Goal: Information Seeking & Learning: Learn about a topic

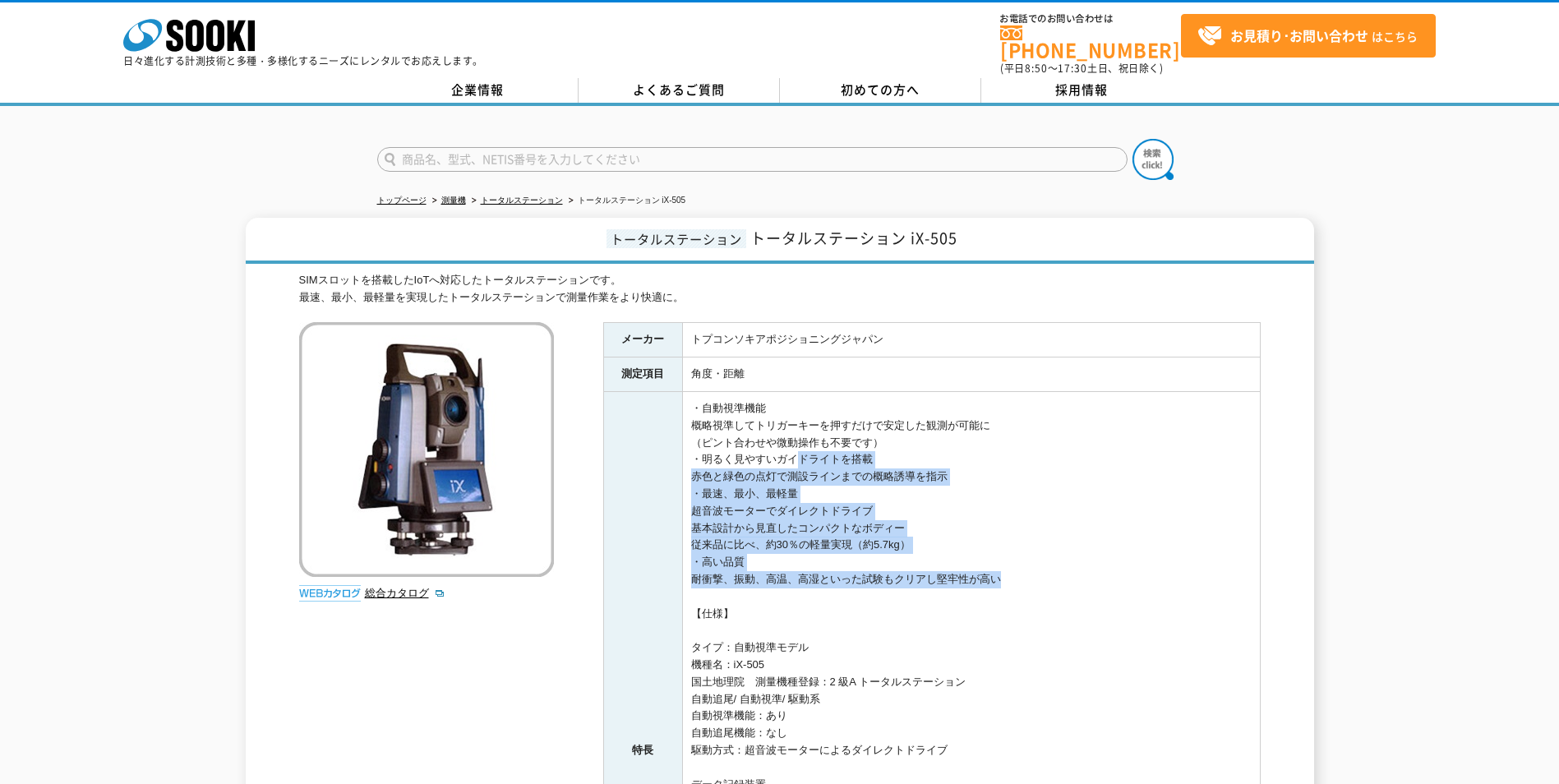
drag, startPoint x: 788, startPoint y: 449, endPoint x: 987, endPoint y: 570, distance: 232.9
click at [987, 570] on td "・自動視準機能 概略視準してトリガーキーを押すだけで安定した観測が可能に （ピント合わせや微動操作も不要です） ・明るく見やすいガイドライトを搭載 赤色と緑色…" at bounding box center [971, 751] width 577 height 718
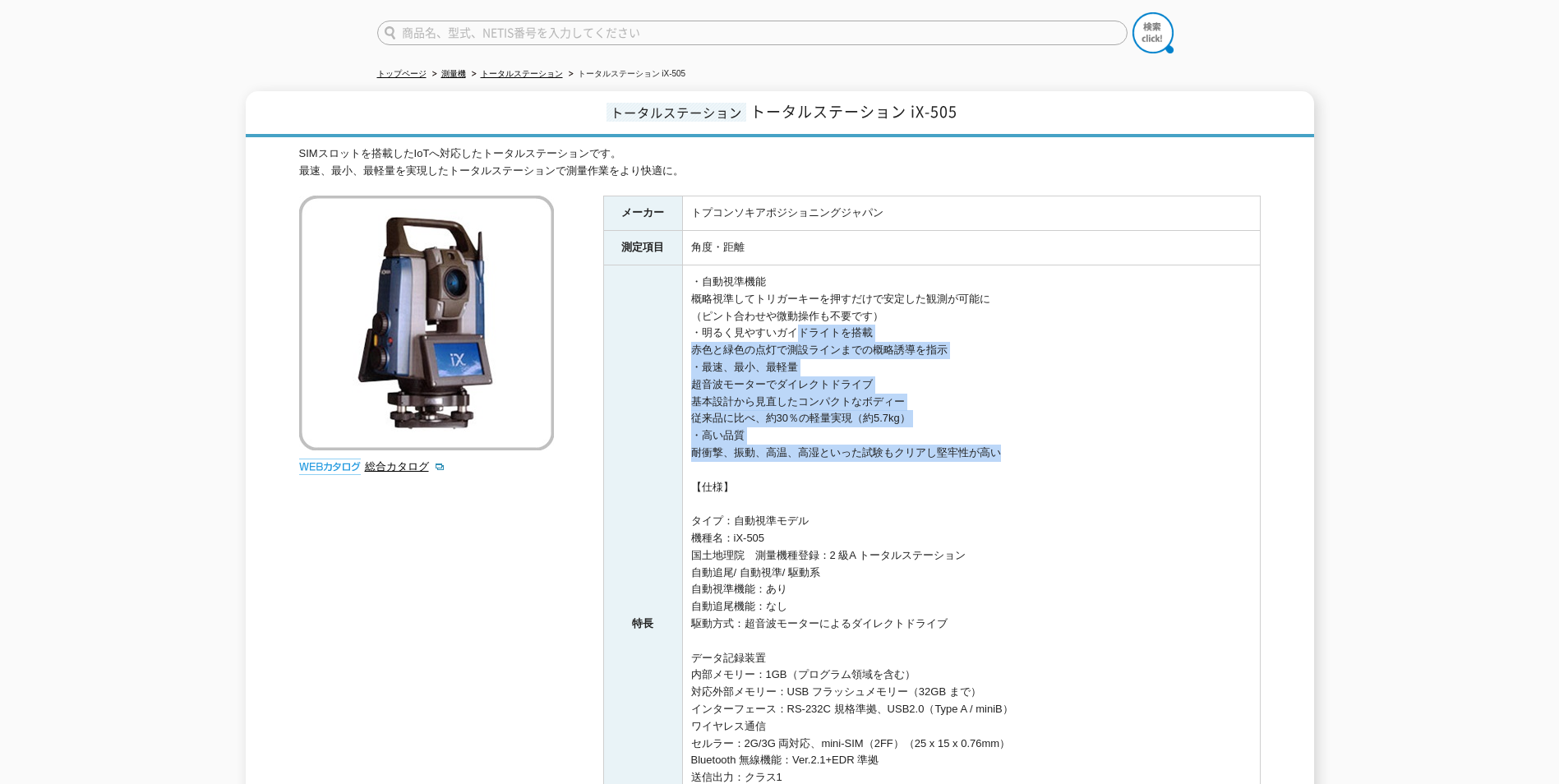
scroll to position [164, 0]
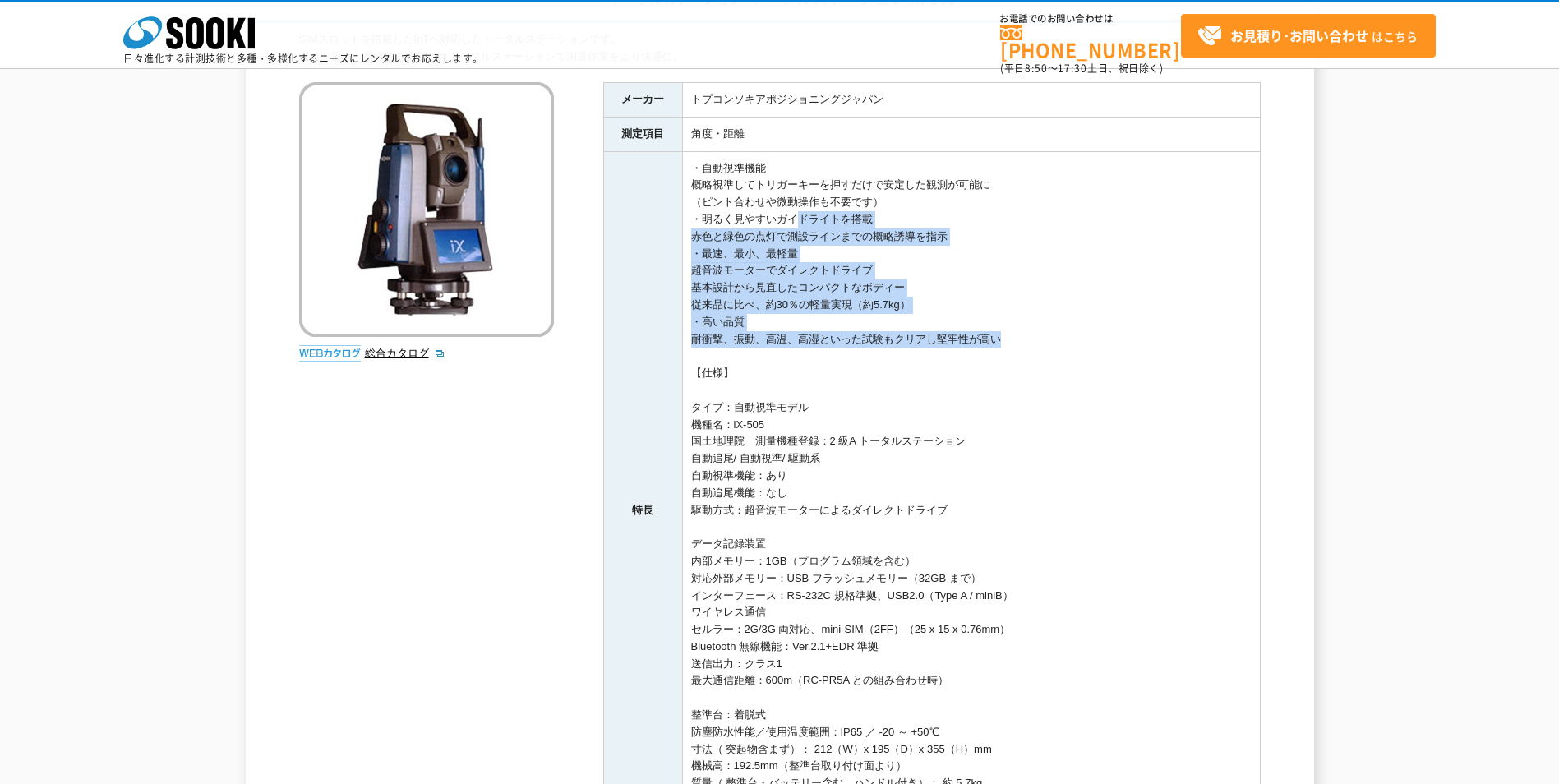
drag, startPoint x: 835, startPoint y: 442, endPoint x: 981, endPoint y: 554, distance: 184.0
click at [981, 554] on td "・自動視準機能 概略視準してトリガーキーを押すだけで安定した観測が可能に （ピント合わせや微動操作も不要です） ・明るく見やすいガイドライトを搭載 赤色と緑色…" at bounding box center [971, 510] width 577 height 718
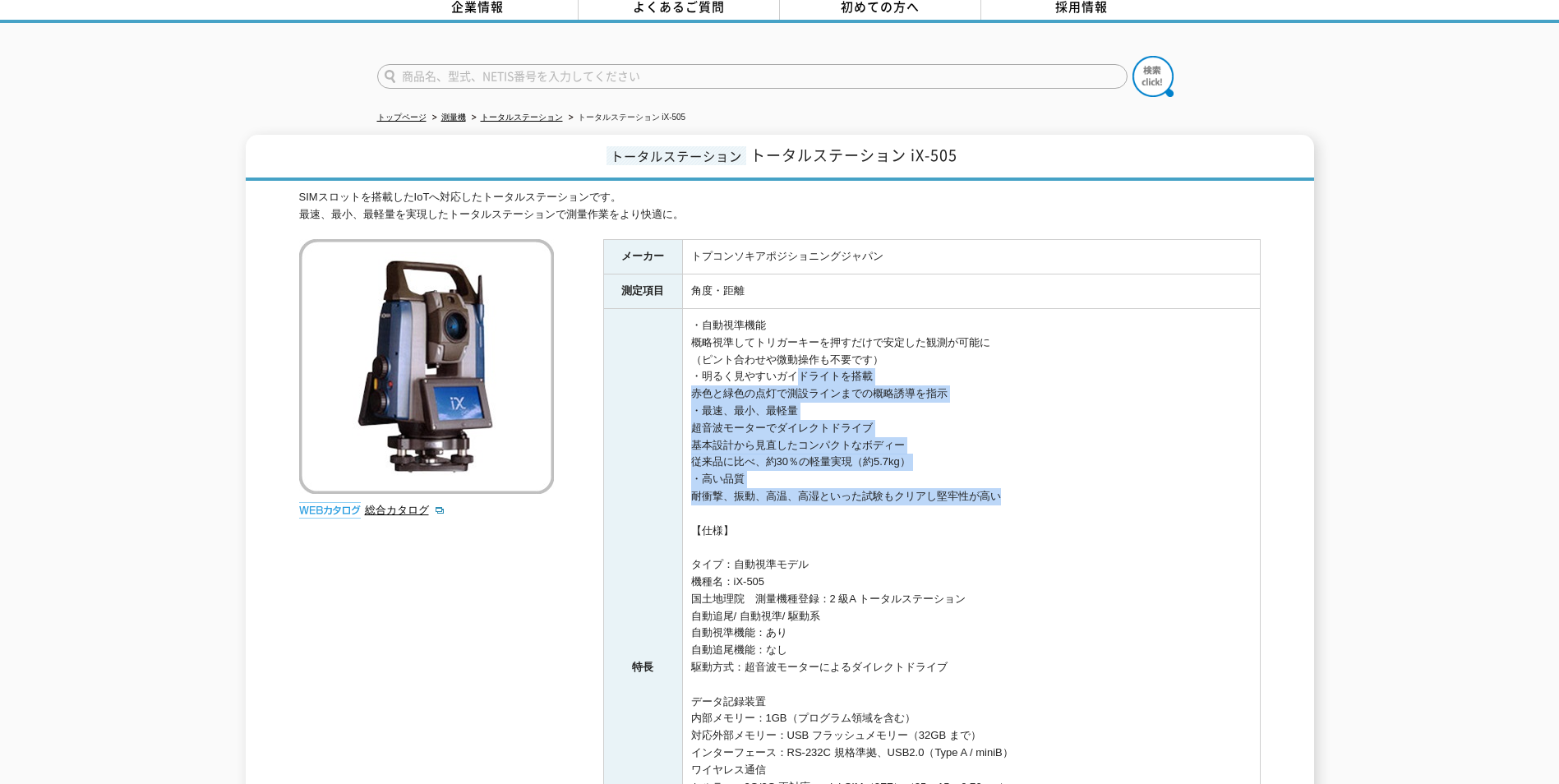
scroll to position [83, 0]
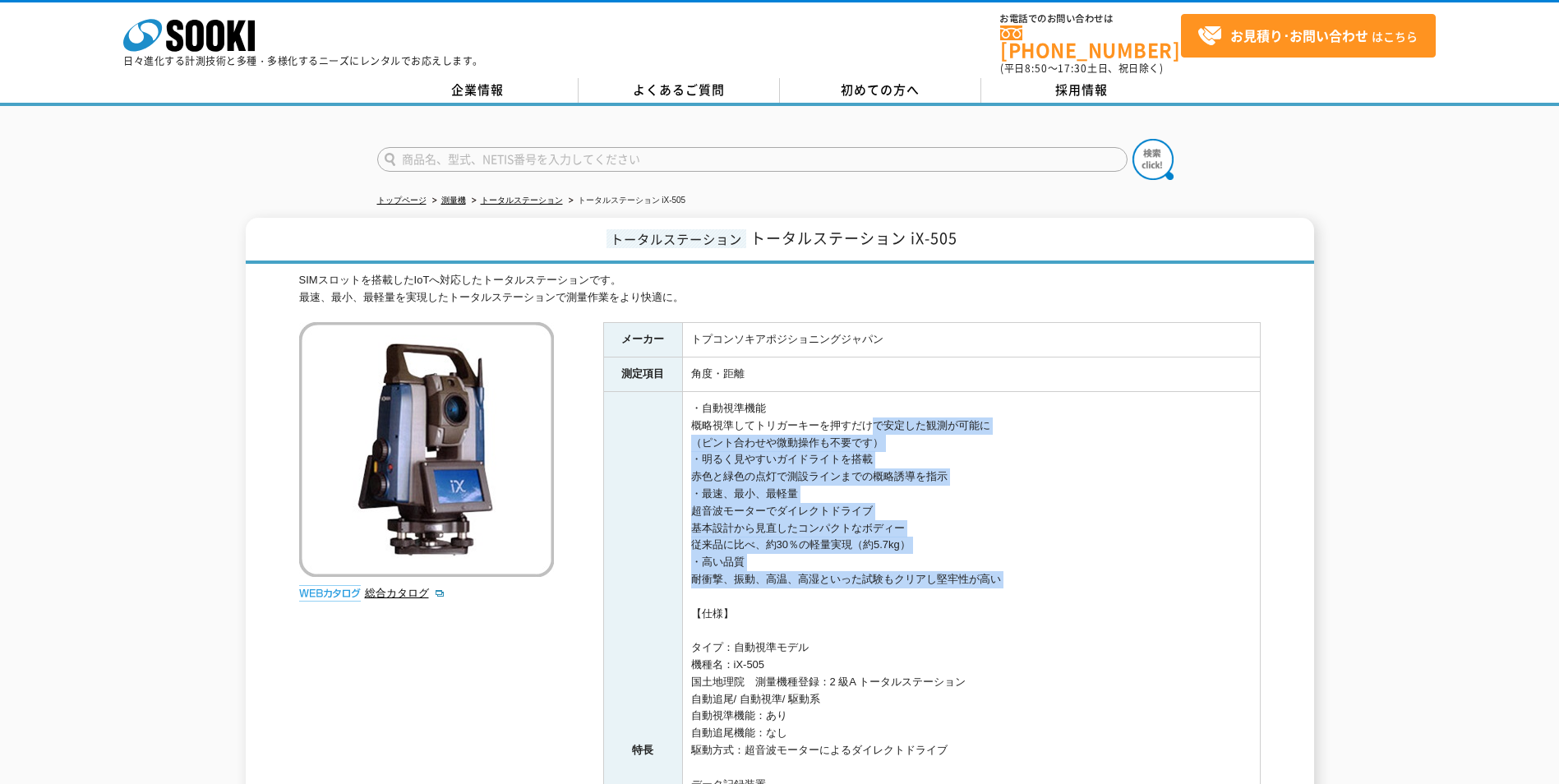
drag, startPoint x: 866, startPoint y: 413, endPoint x: 1019, endPoint y: 583, distance: 228.7
click at [1019, 583] on td "・自動視準機能 概略視準してトリガーキーを押すだけで安定した観測が可能に （ピント合わせや微動操作も不要です） ・明るく見やすいガイドライトを搭載 赤色と緑色…" at bounding box center [971, 751] width 577 height 718
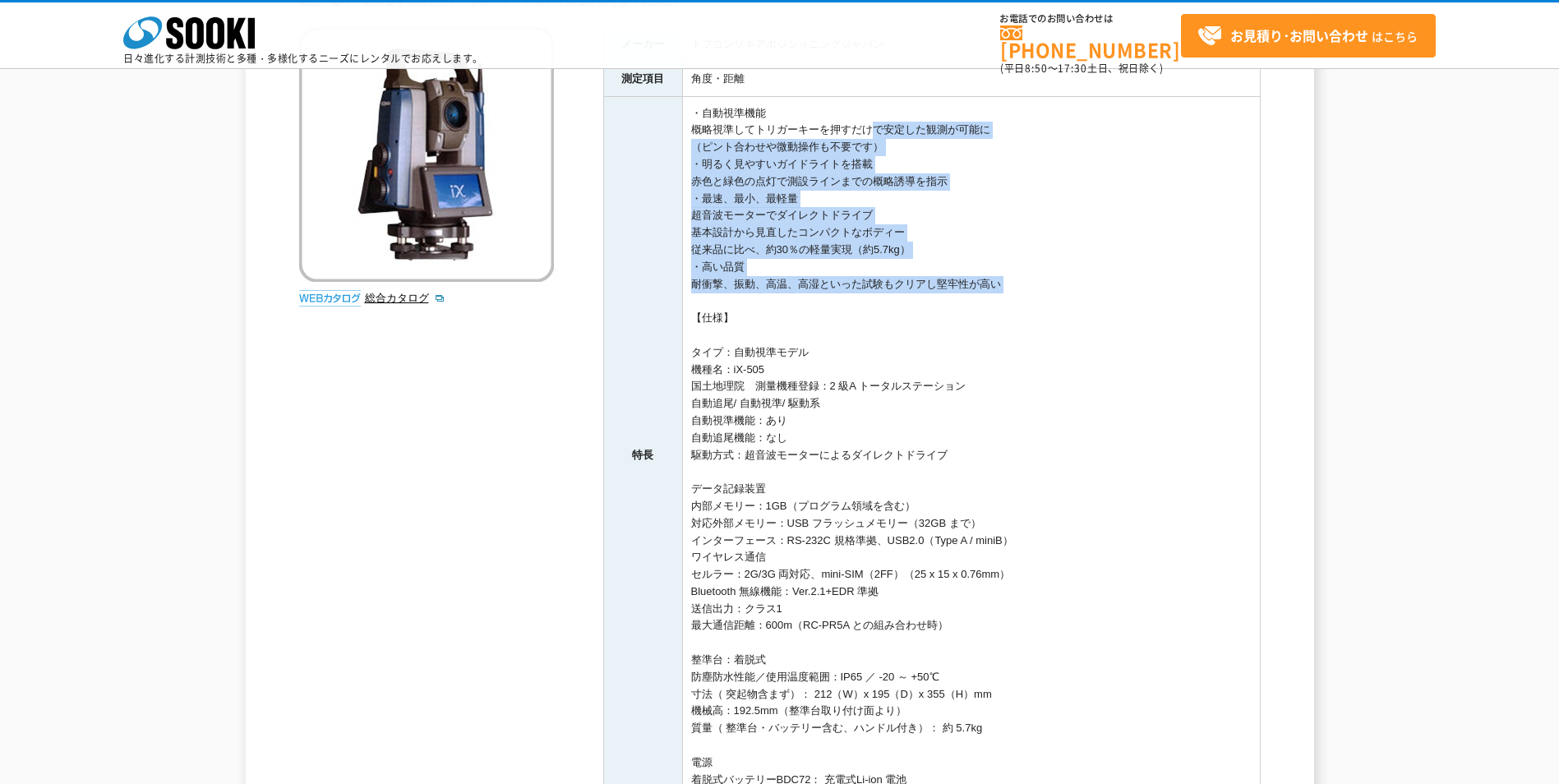
scroll to position [247, 0]
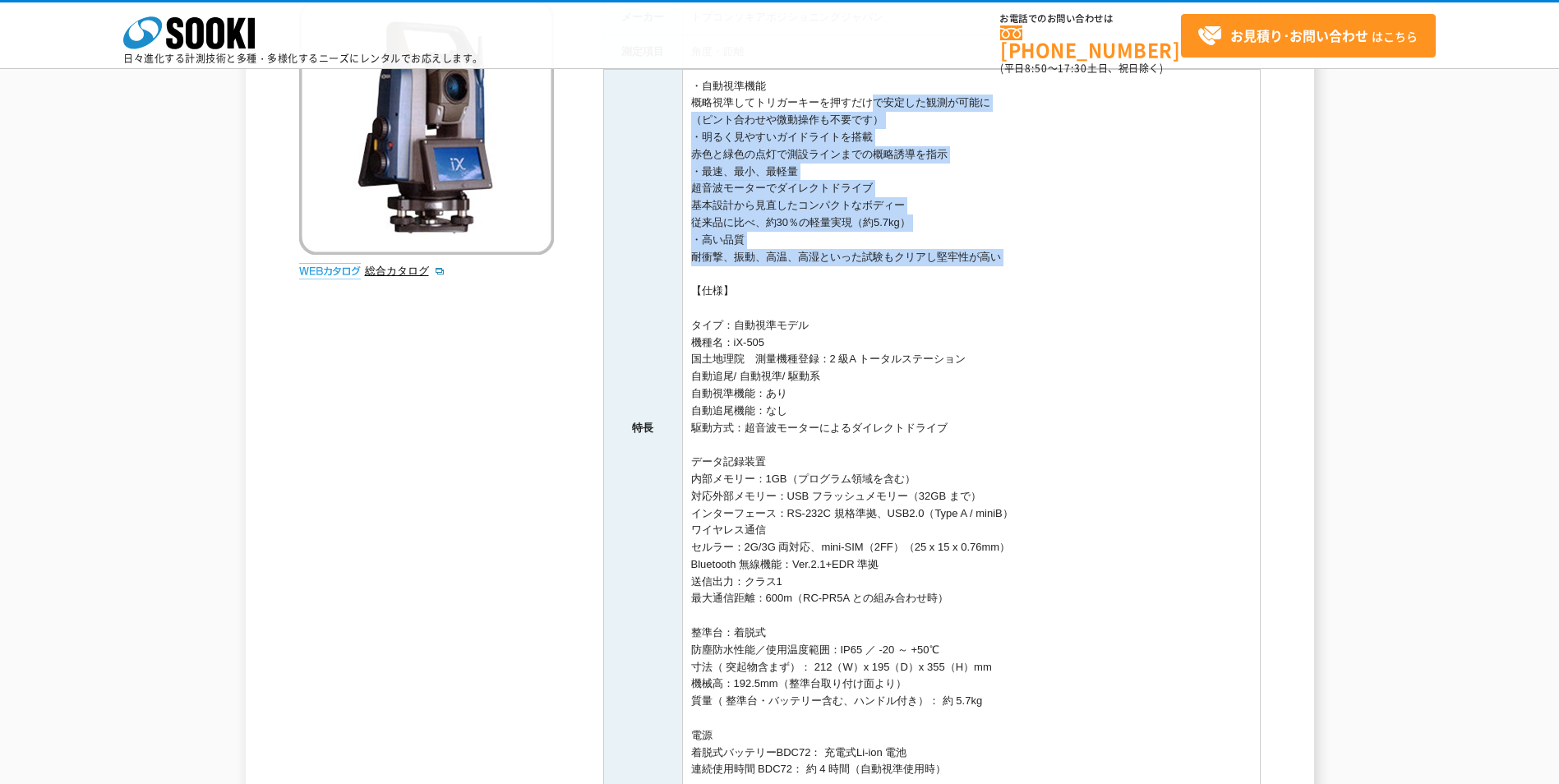
drag, startPoint x: 811, startPoint y: 382, endPoint x: 1023, endPoint y: 607, distance: 309.1
click at [1023, 607] on td "・自動視準機能 概略視準してトリガーキーを押すだけで安定した観測が可能に （ピント合わせや微動操作も不要です） ・明るく見やすいガイドライトを搭載 赤色と緑色…" at bounding box center [971, 428] width 577 height 718
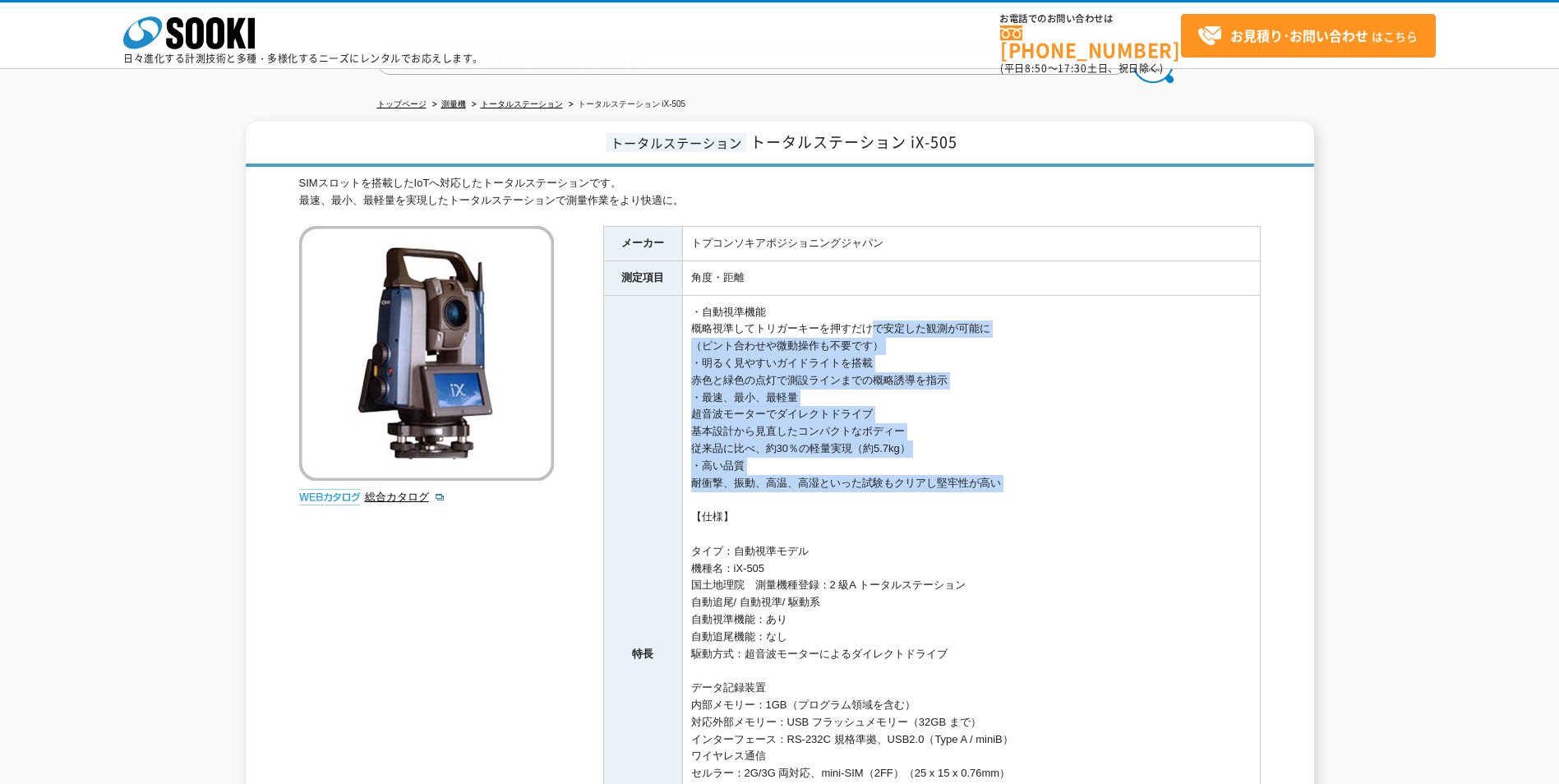
scroll to position [0, 0]
